Goal: Task Accomplishment & Management: Manage account settings

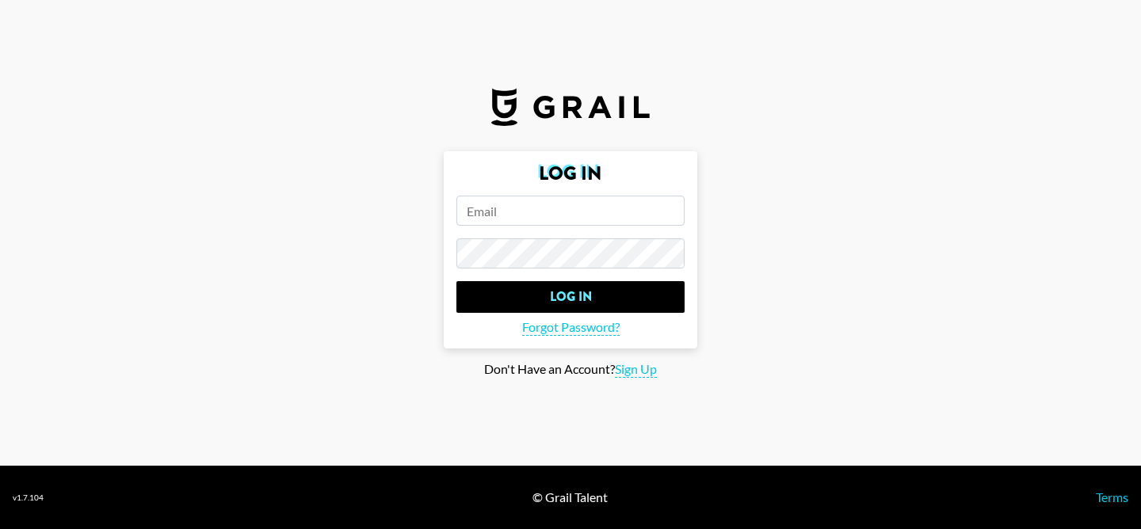
click at [515, 206] on input "email" at bounding box center [570, 211] width 228 height 30
paste input "[EMAIL_ADDRESS][DOMAIN_NAME]"
type input "[EMAIL_ADDRESS][DOMAIN_NAME]"
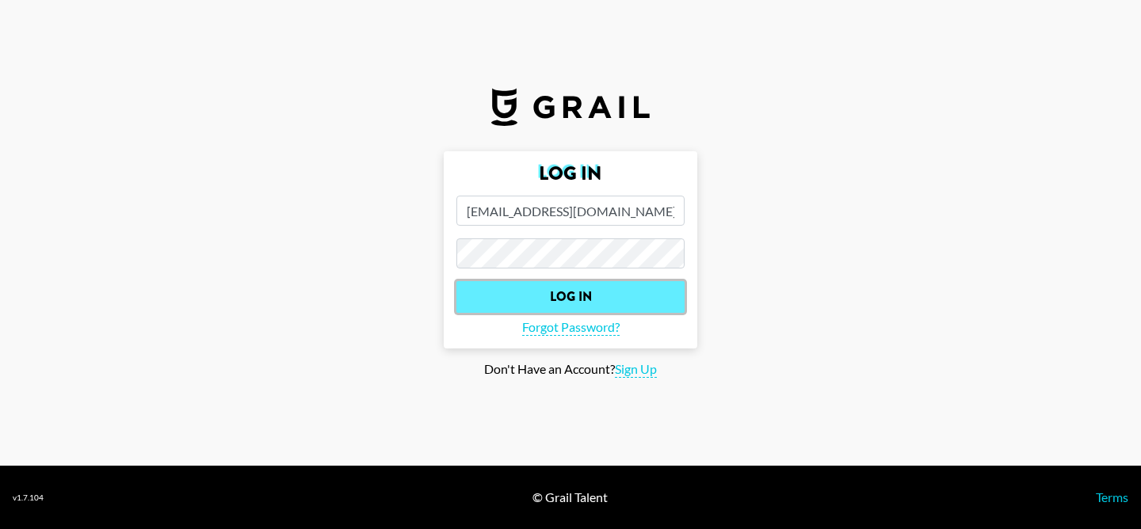
click at [528, 295] on input "Log In" at bounding box center [570, 297] width 228 height 32
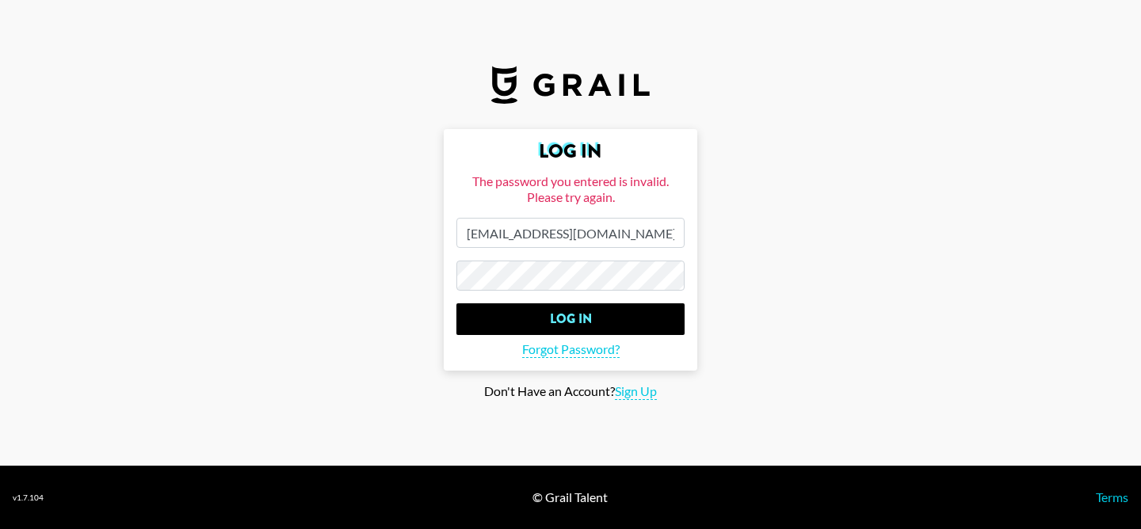
click at [389, 273] on main "Log In The password you entered is invalid. Please try again. overview@grail-ta…" at bounding box center [570, 264] width 1115 height 271
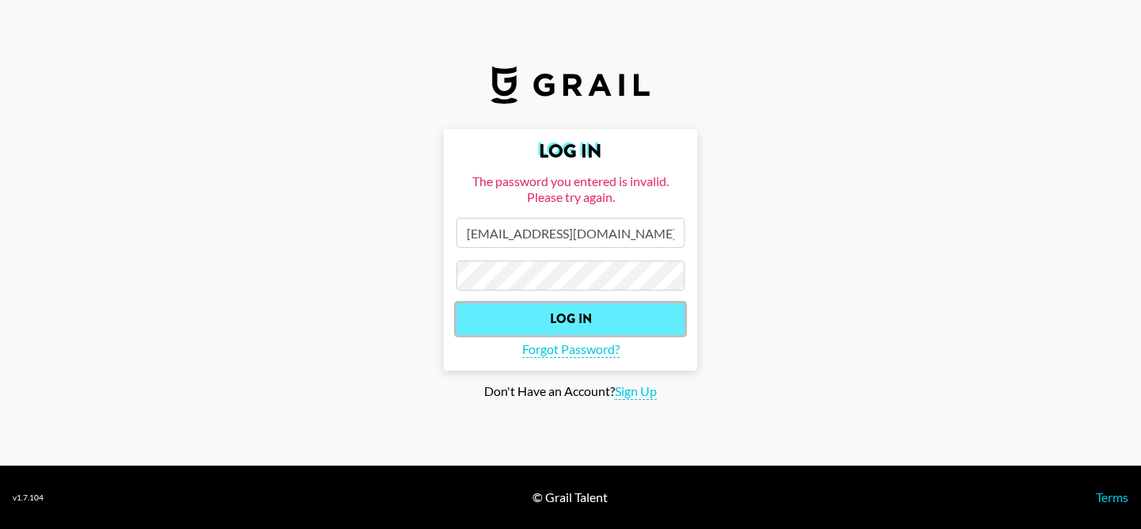
click at [524, 321] on input "Log In" at bounding box center [570, 319] width 228 height 32
